Goal: Use online tool/utility: Utilize a website feature to perform a specific function

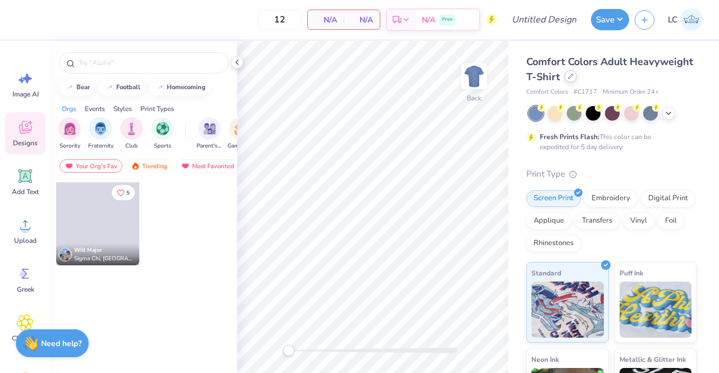
click at [573, 78] on icon at bounding box center [571, 77] width 6 height 6
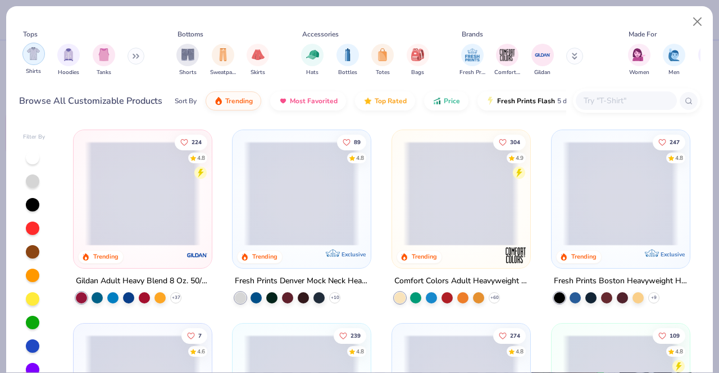
click at [32, 56] on img "filter for Shirts" at bounding box center [33, 53] width 13 height 13
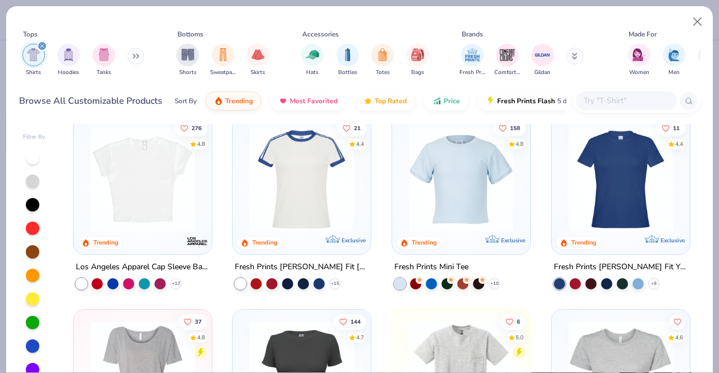
scroll to position [194, 0]
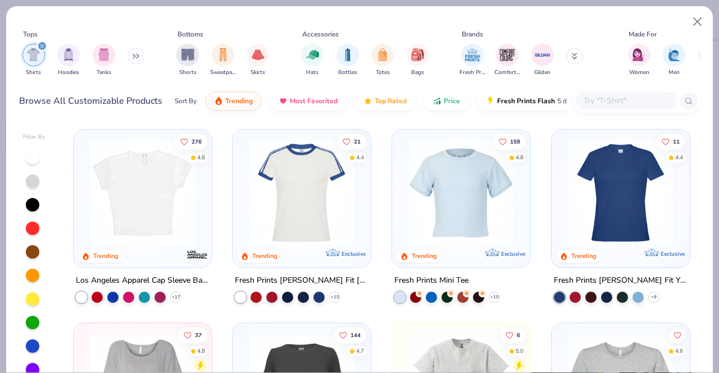
click at [434, 195] on img at bounding box center [461, 193] width 116 height 104
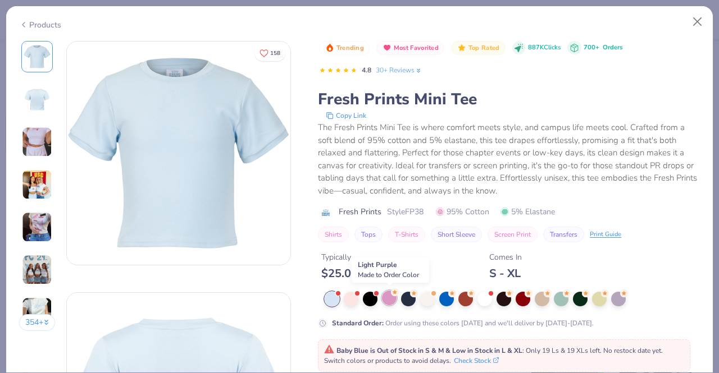
click at [390, 296] on div at bounding box center [389, 298] width 15 height 15
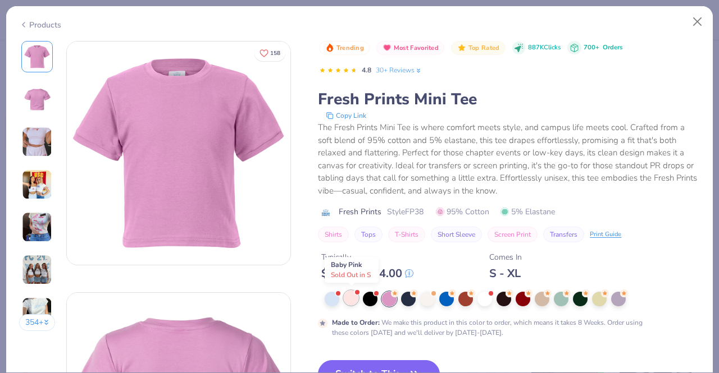
click at [351, 296] on div at bounding box center [351, 298] width 15 height 15
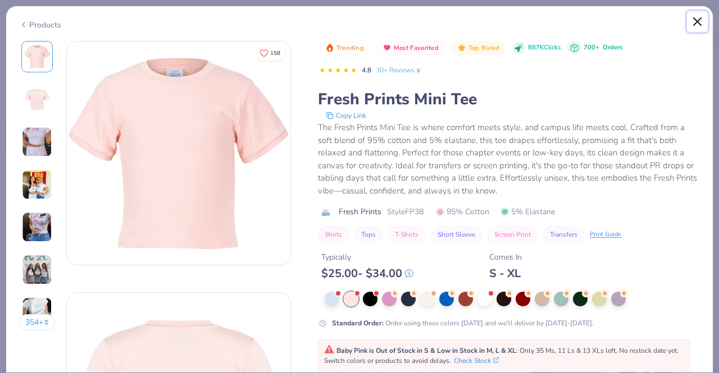
click at [700, 19] on button "Close" at bounding box center [697, 21] width 21 height 21
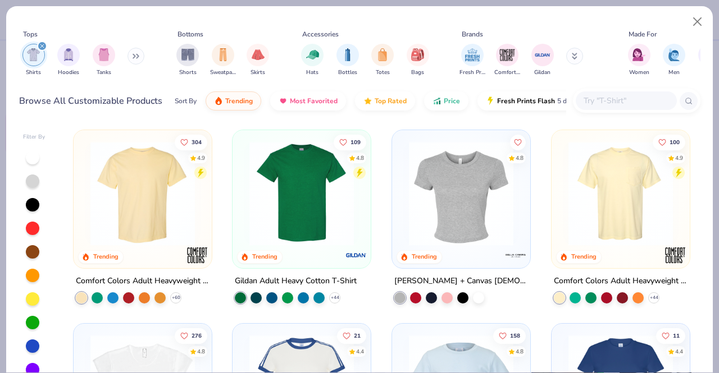
click at [458, 203] on img at bounding box center [461, 193] width 116 height 104
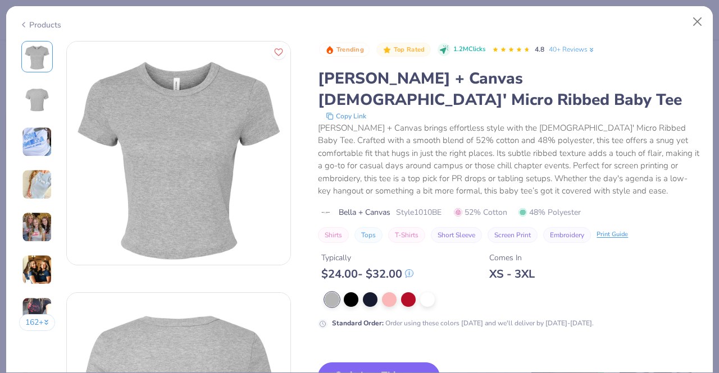
click at [45, 177] on img at bounding box center [37, 185] width 30 height 30
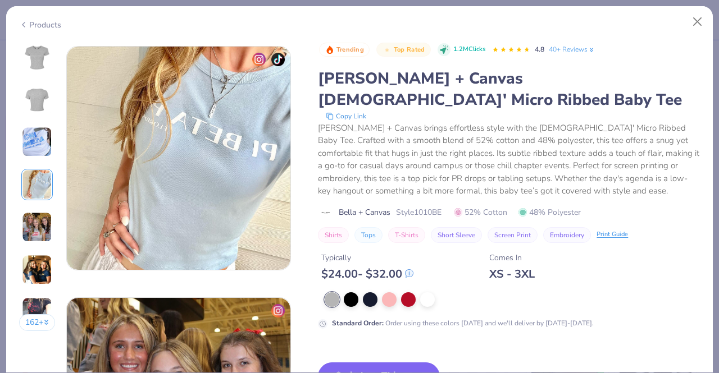
scroll to position [754, 0]
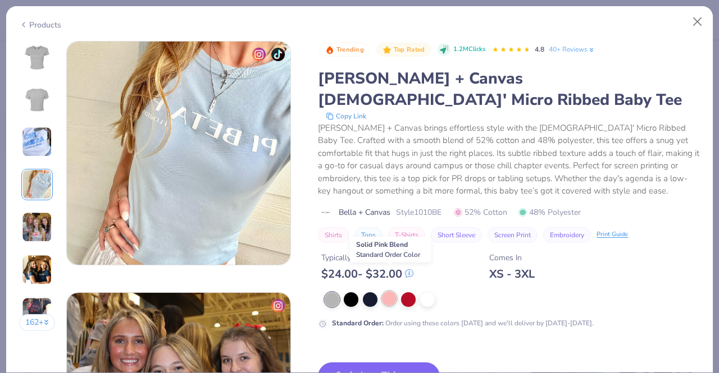
click at [391, 291] on div at bounding box center [389, 298] width 15 height 15
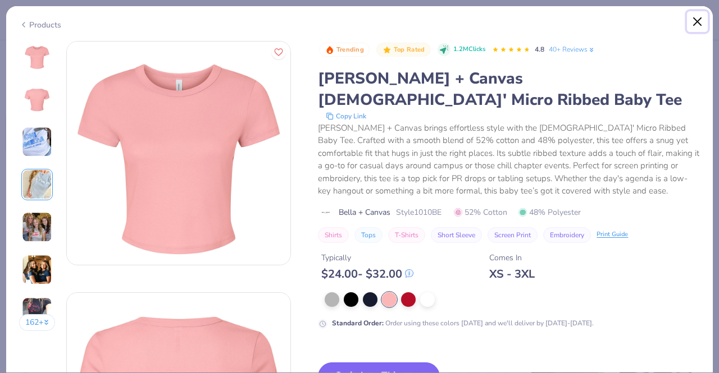
click at [697, 19] on button "Close" at bounding box center [697, 21] width 21 height 21
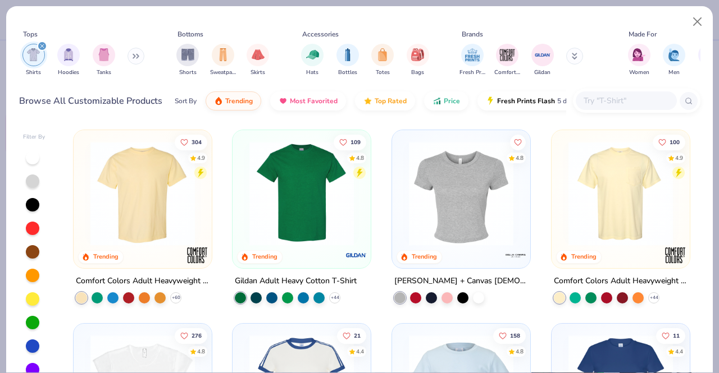
scroll to position [34, 0]
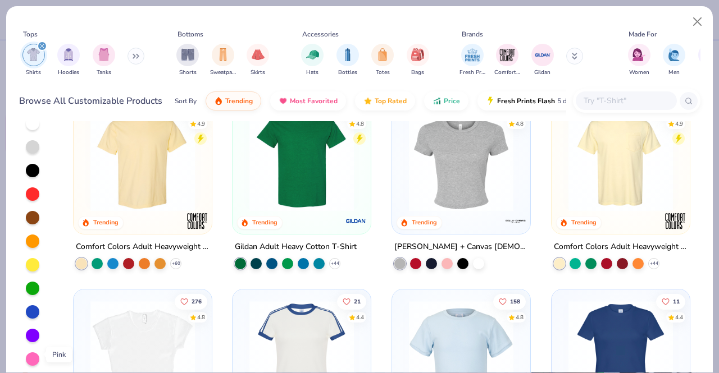
click at [28, 355] on div at bounding box center [32, 359] width 13 height 13
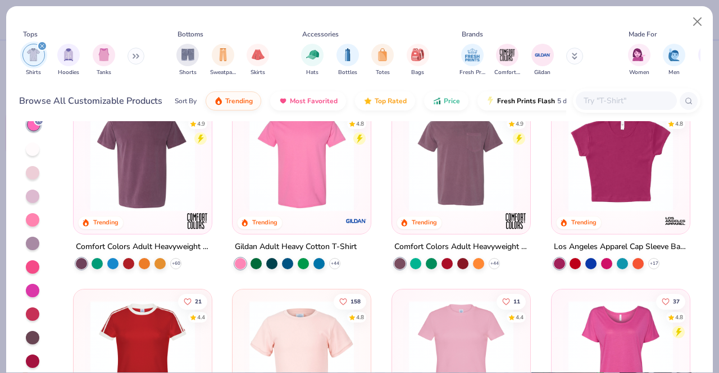
click at [32, 173] on div at bounding box center [32, 172] width 13 height 13
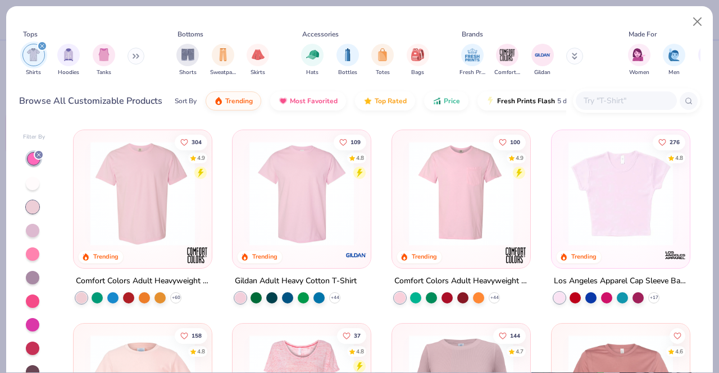
click at [595, 179] on img at bounding box center [620, 193] width 116 height 104
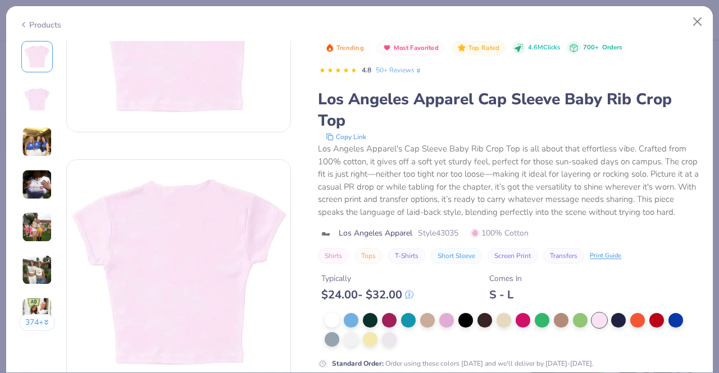
scroll to position [134, 0]
click at [594, 328] on div at bounding box center [599, 320] width 15 height 15
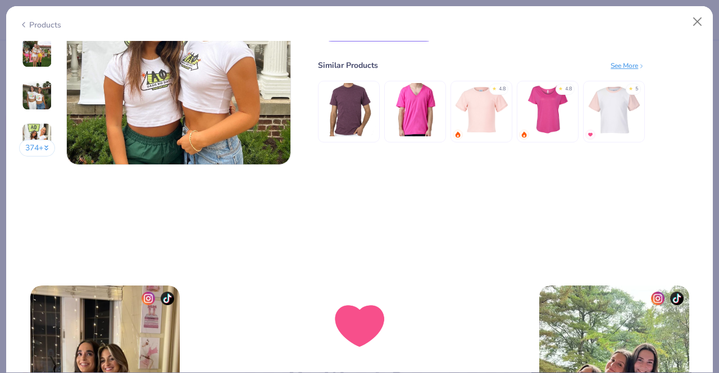
scroll to position [1471, 0]
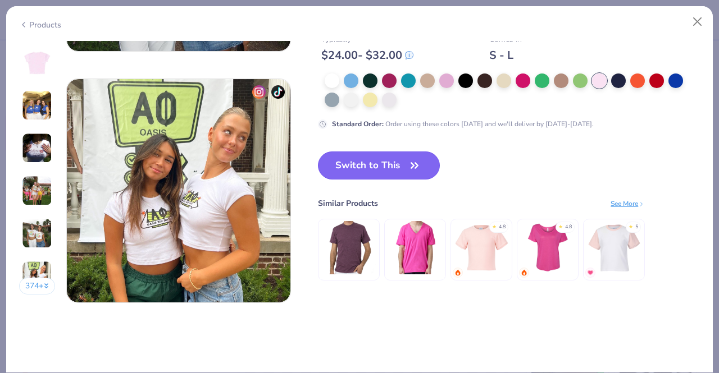
click at [378, 158] on button "Switch to This" at bounding box center [379, 166] width 122 height 28
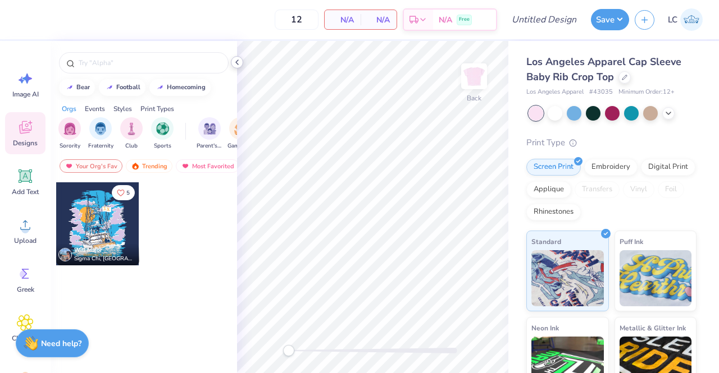
click at [235, 62] on icon at bounding box center [236, 62] width 9 height 9
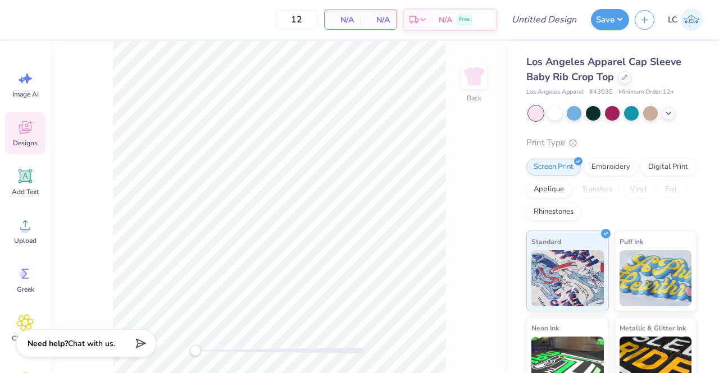
click at [33, 130] on icon at bounding box center [25, 127] width 17 height 17
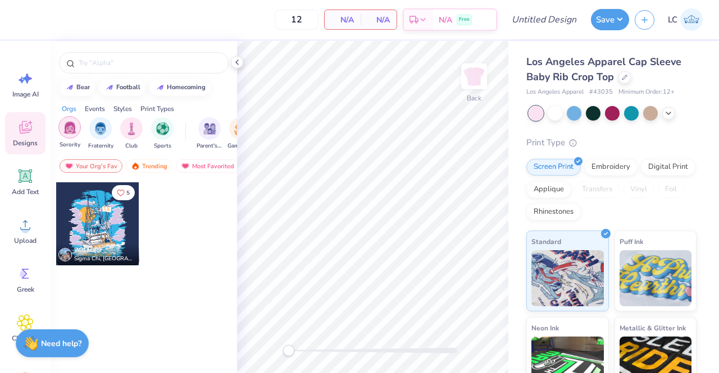
click at [76, 128] on img "filter for Sorority" at bounding box center [69, 127] width 13 height 13
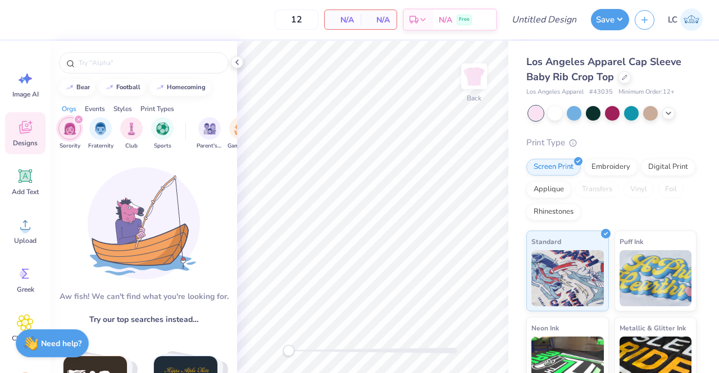
click at [79, 117] on icon "filter for Sorority" at bounding box center [78, 119] width 4 height 4
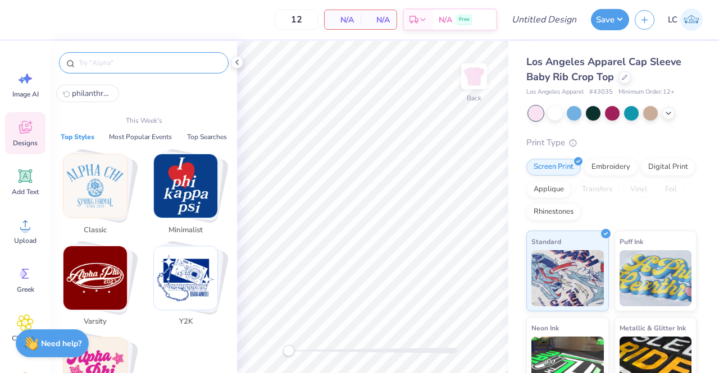
click at [113, 66] on input "text" at bounding box center [149, 62] width 144 height 11
click at [187, 272] on img "Stack Card Button Y2K" at bounding box center [185, 277] width 63 height 63
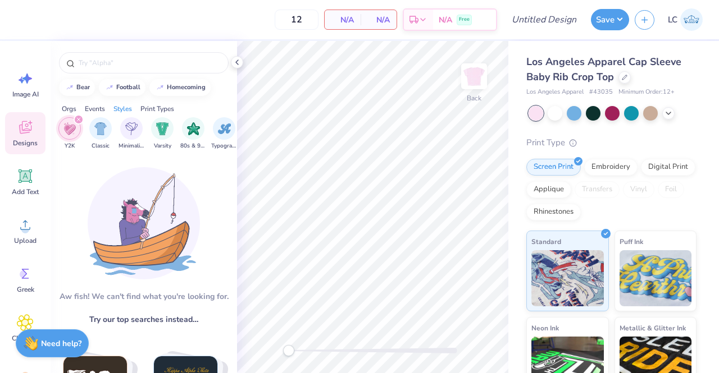
click at [149, 315] on span "Try our top searches instead…" at bounding box center [143, 320] width 109 height 12
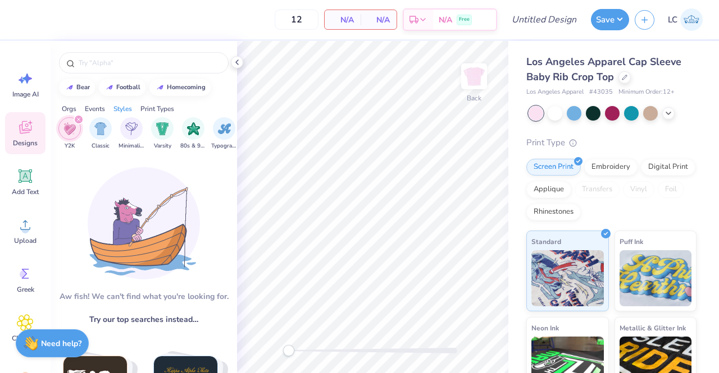
click at [80, 120] on icon "filter for Y2K" at bounding box center [78, 119] width 4 height 4
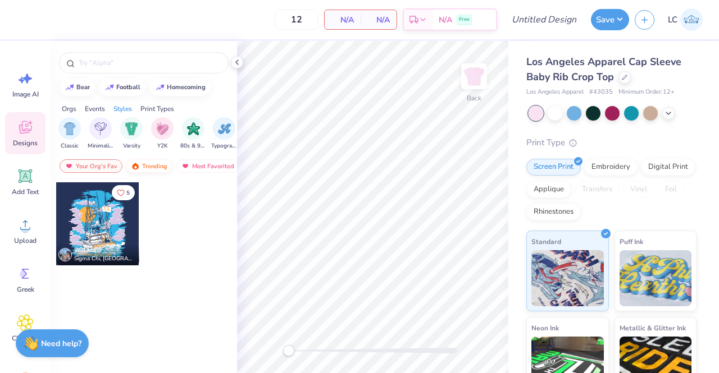
click at [158, 164] on div "Trending" at bounding box center [149, 165] width 47 height 13
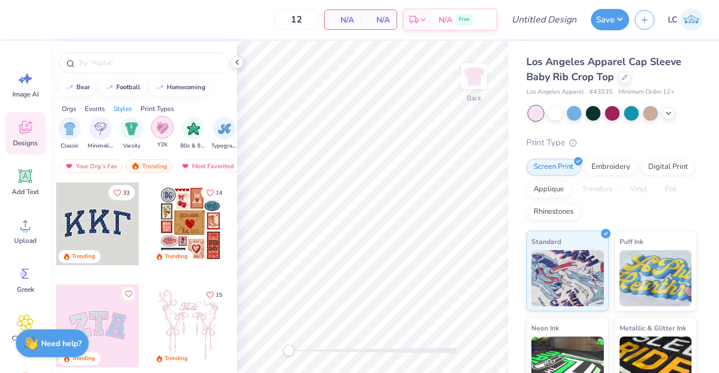
click at [161, 126] on img "filter for Y2K" at bounding box center [162, 127] width 12 height 13
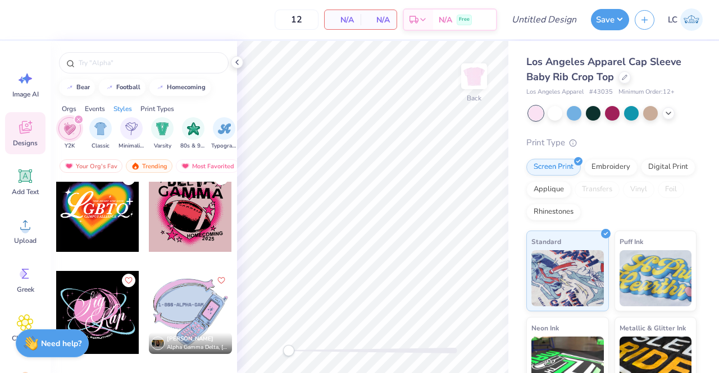
scroll to position [2057, 0]
click at [239, 60] on icon at bounding box center [236, 62] width 9 height 9
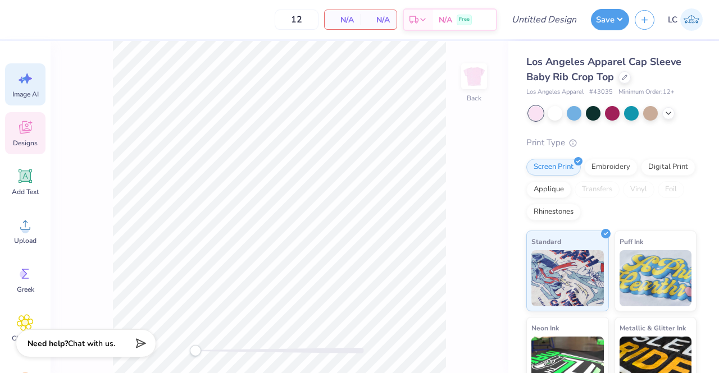
click at [38, 87] on div "Image AI" at bounding box center [25, 84] width 40 height 42
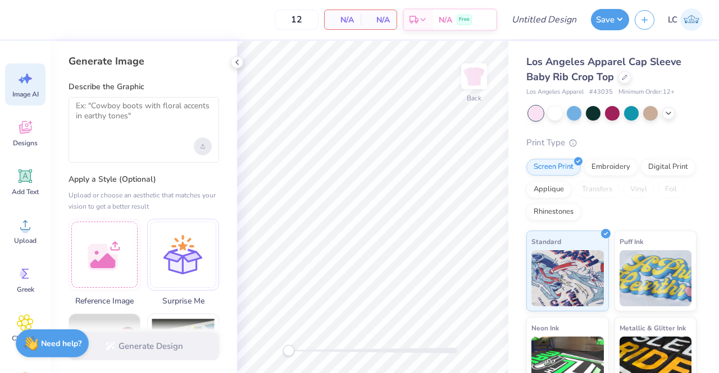
click at [204, 145] on icon "Upload image" at bounding box center [202, 146] width 4 height 4
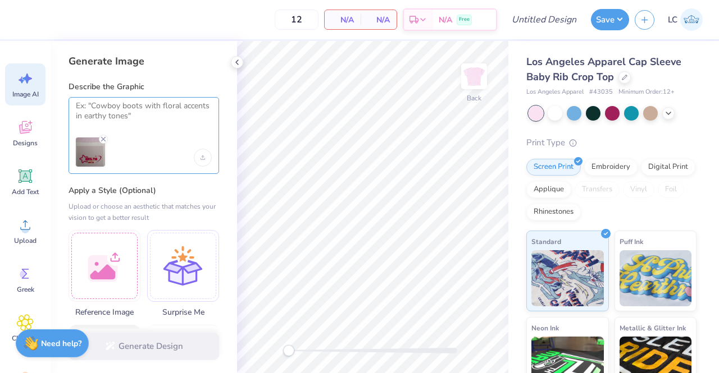
click at [119, 120] on textarea at bounding box center [144, 115] width 136 height 28
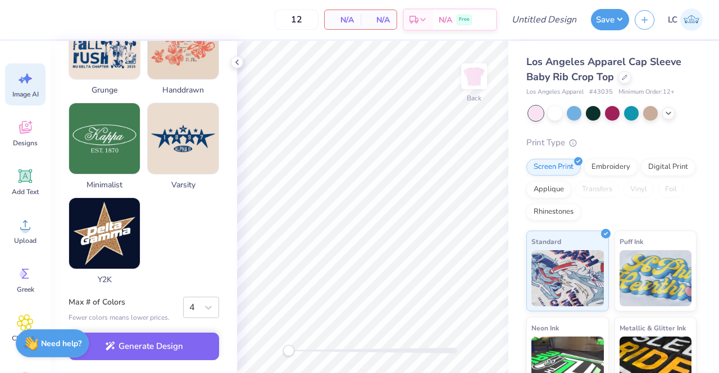
scroll to position [606, 0]
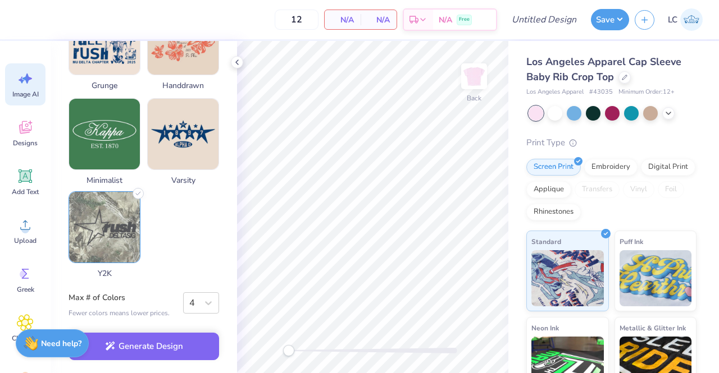
type textarea "This exact design"
click at [100, 230] on img at bounding box center [104, 227] width 71 height 71
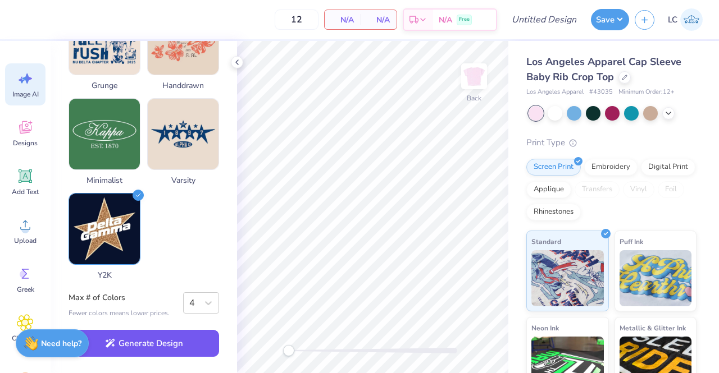
click at [186, 341] on button "Generate Design" at bounding box center [143, 344] width 150 height 28
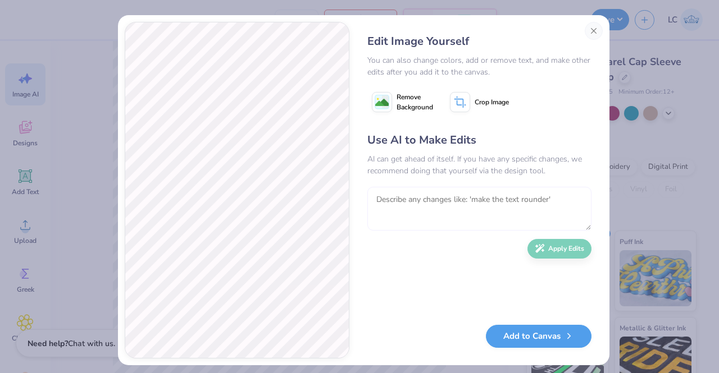
click at [425, 204] on textarea at bounding box center [479, 209] width 224 height 44
click at [587, 34] on button "Close" at bounding box center [593, 31] width 18 height 18
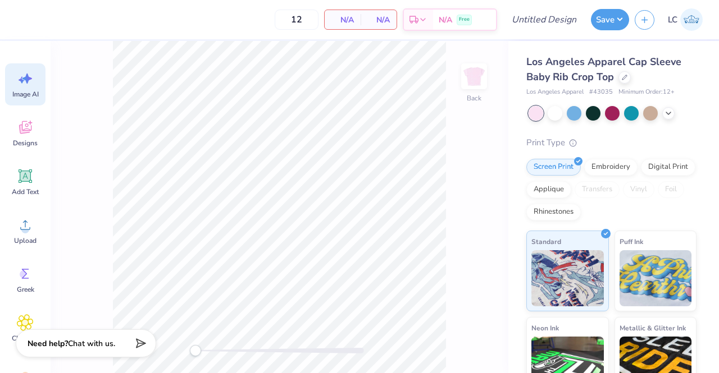
scroll to position [0, 25]
click at [26, 81] on icon at bounding box center [27, 79] width 10 height 10
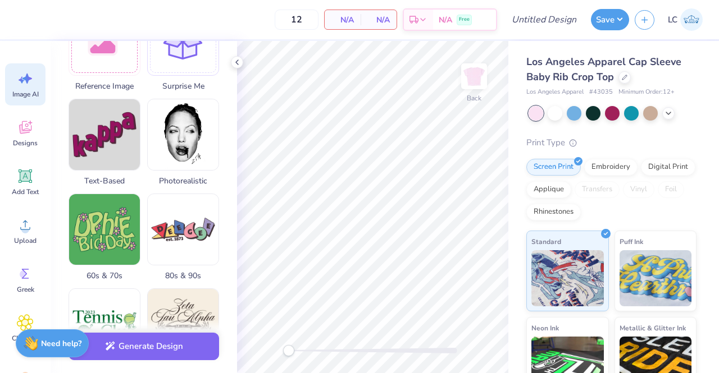
scroll to position [0, 0]
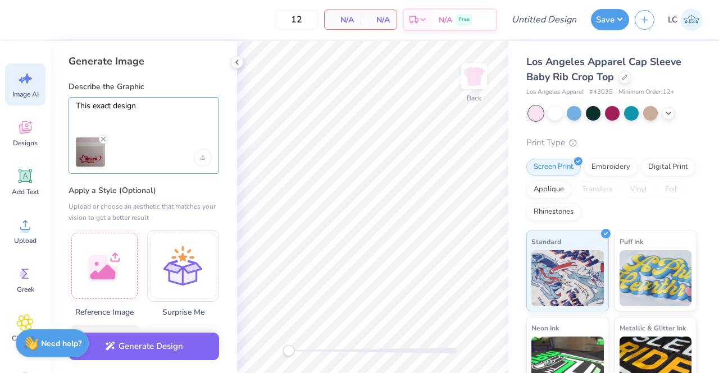
click at [155, 108] on textarea "This exact design" at bounding box center [144, 115] width 136 height 28
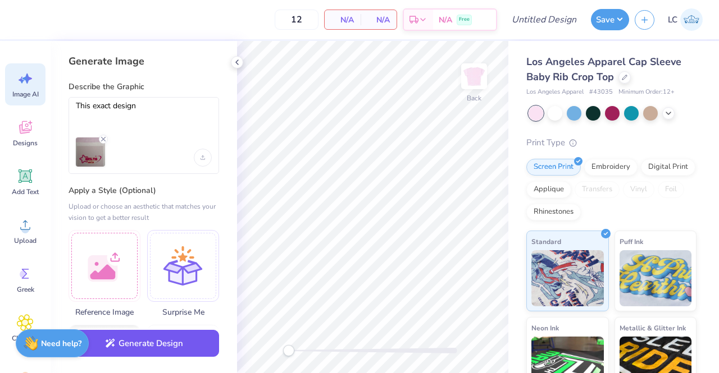
click at [140, 345] on button "Generate Design" at bounding box center [143, 344] width 150 height 28
